Goal: Transaction & Acquisition: Book appointment/travel/reservation

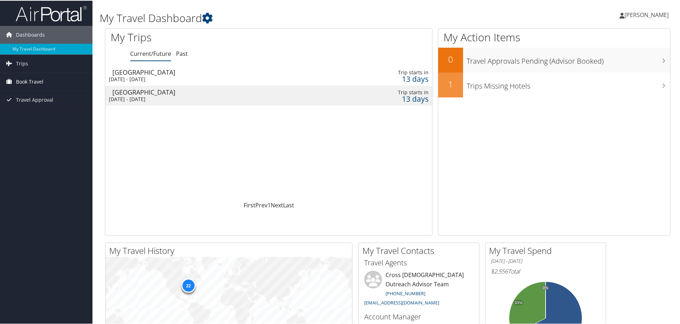
click at [28, 79] on span "Book Travel" at bounding box center [29, 81] width 27 height 18
click at [40, 118] on link "Book/Manage Online Trips" at bounding box center [46, 116] width 92 height 11
